Goal: Check status: Check status

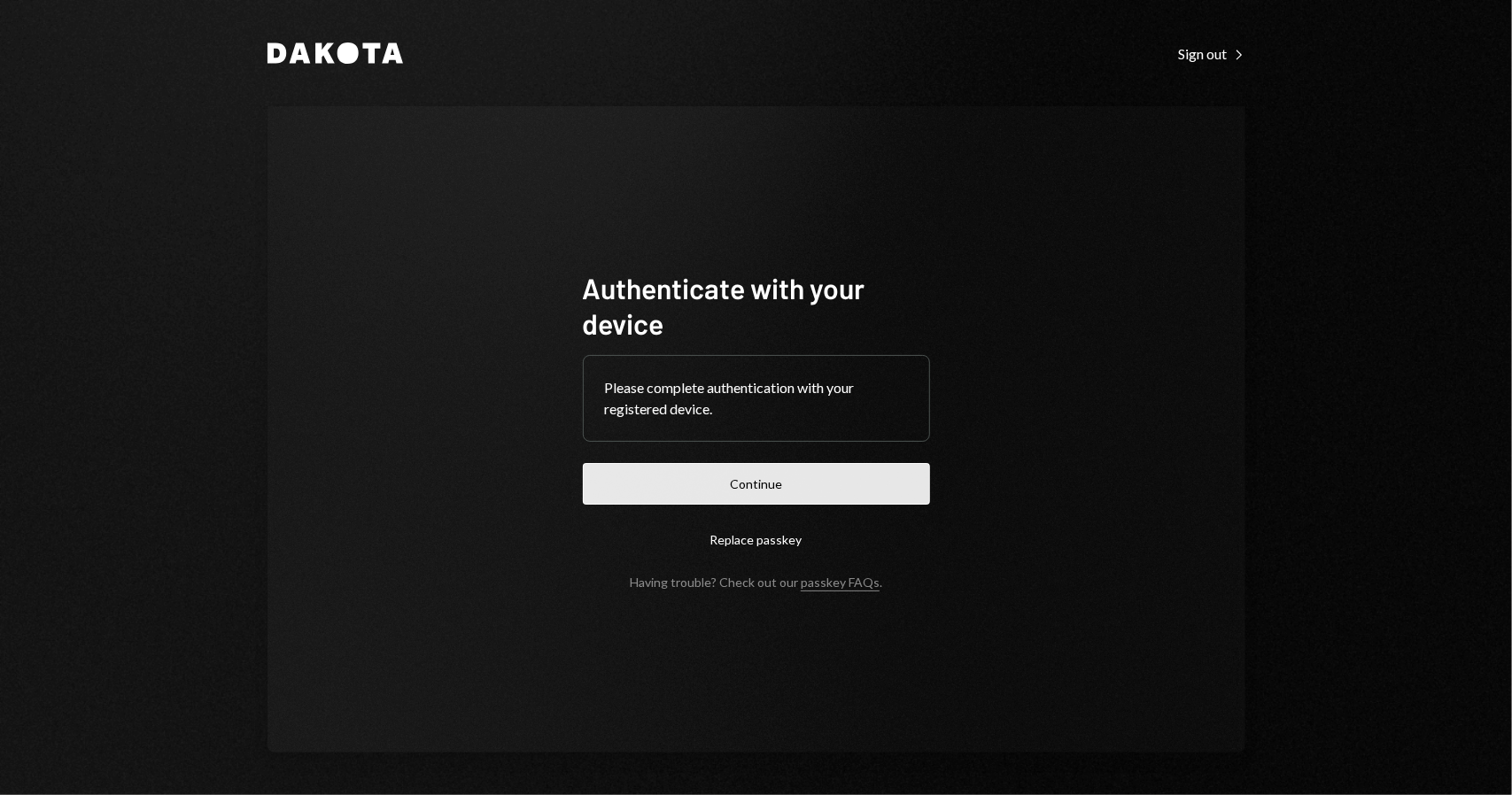
click at [752, 488] on button "Continue" at bounding box center [756, 484] width 347 height 41
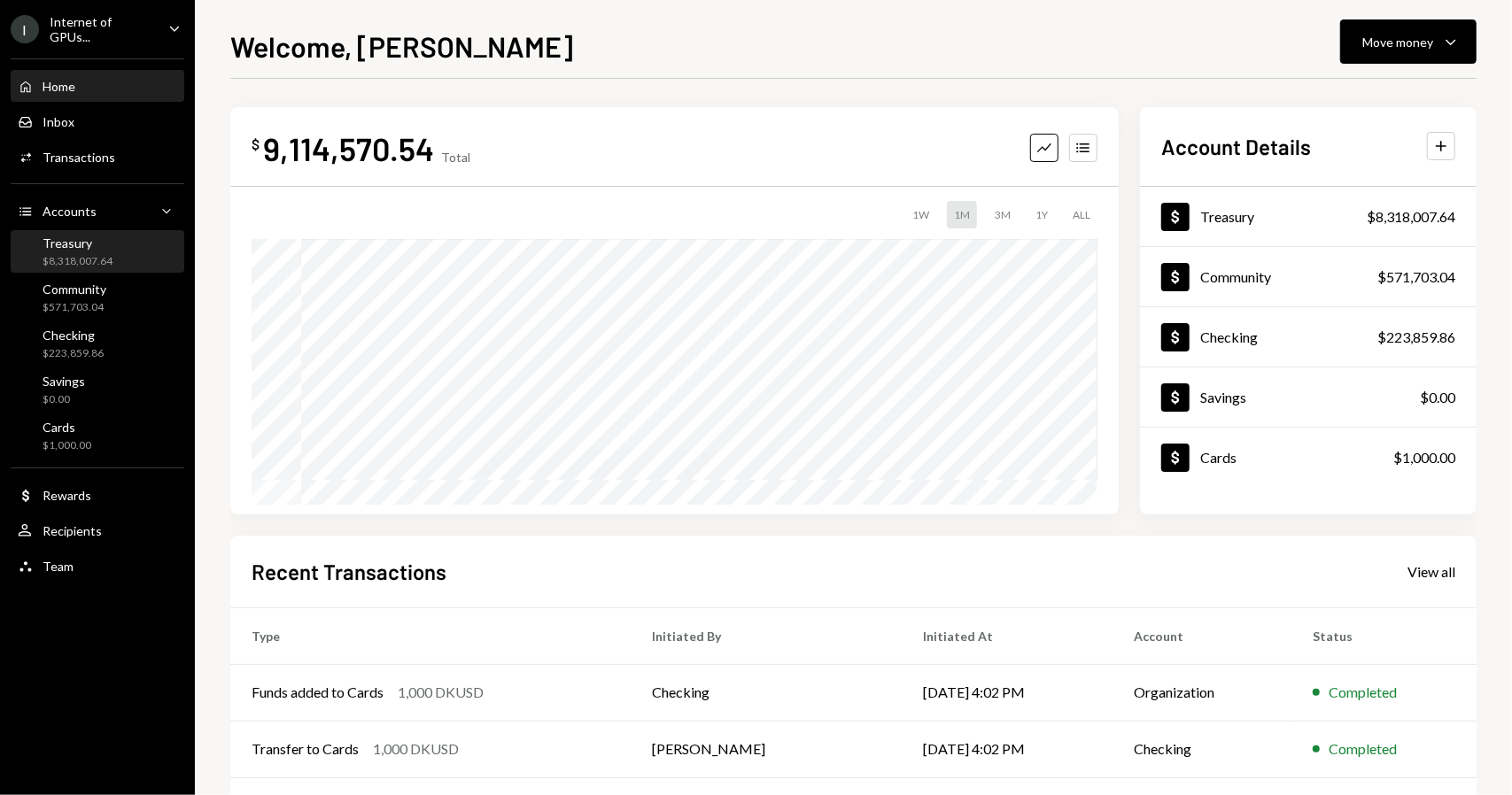
click at [115, 263] on div "Treasury $8,318,007.64" at bounding box center [97, 251] width 160 height 33
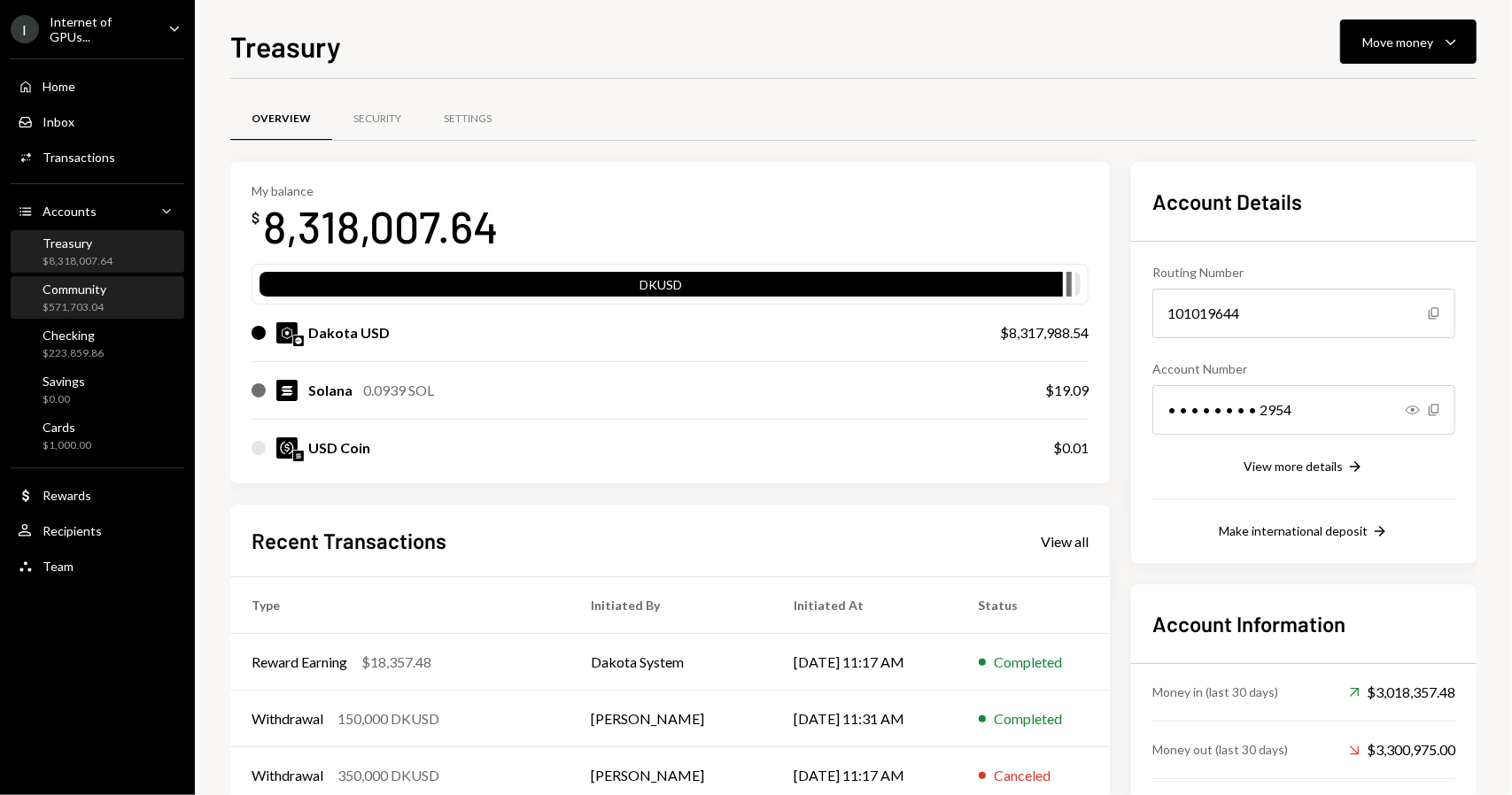
click at [115, 286] on div "Community $571,703.04" at bounding box center [97, 297] width 160 height 33
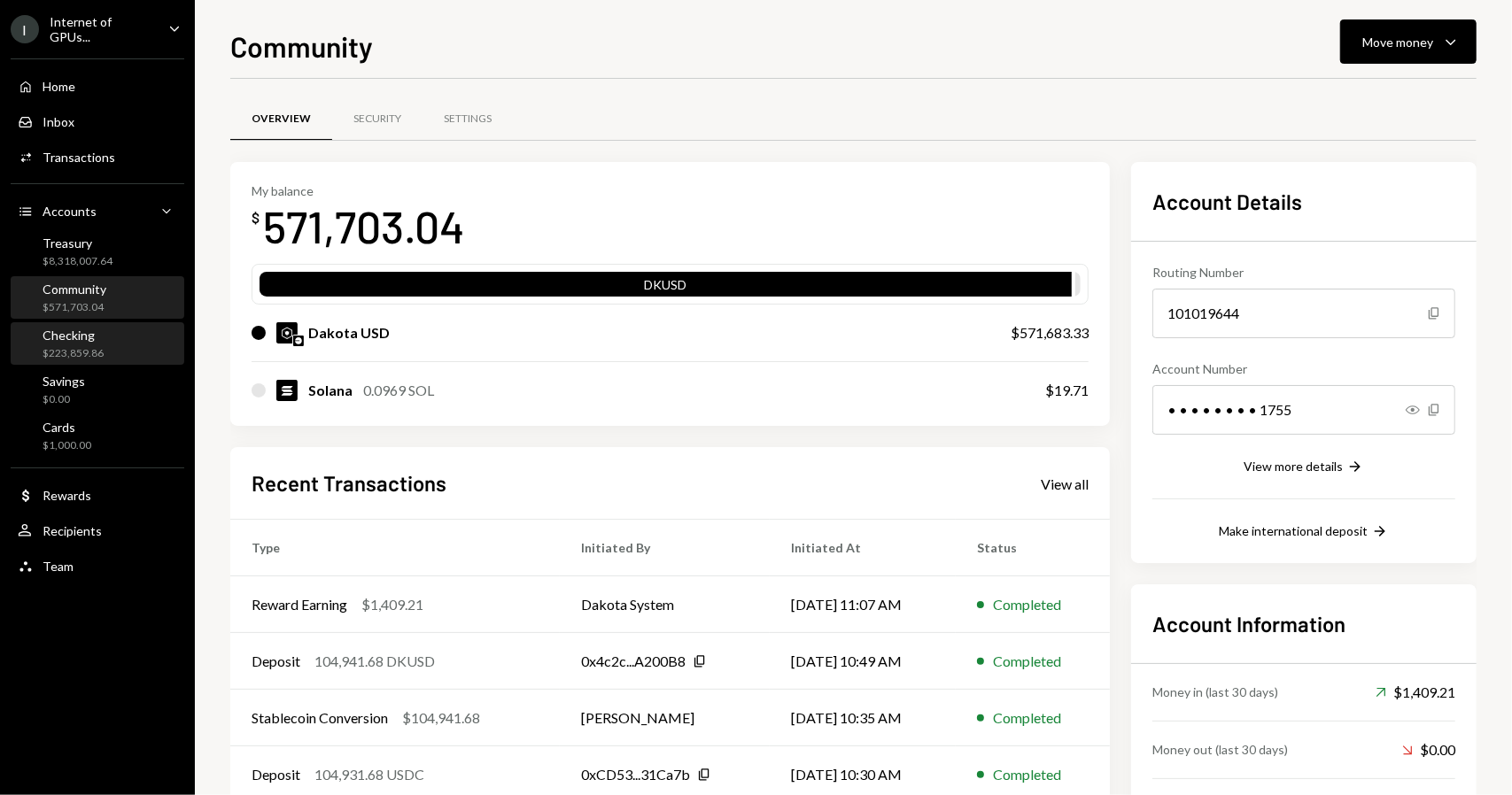
click at [133, 349] on div "Checking $223,859.86" at bounding box center [97, 343] width 160 height 33
